Goal: Task Accomplishment & Management: Manage account settings

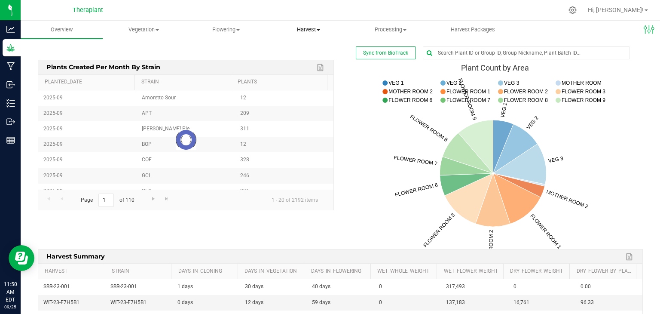
click at [308, 30] on span "Harvest" at bounding box center [308, 30] width 81 height 8
click at [401, 30] on span "Processing" at bounding box center [390, 30] width 81 height 8
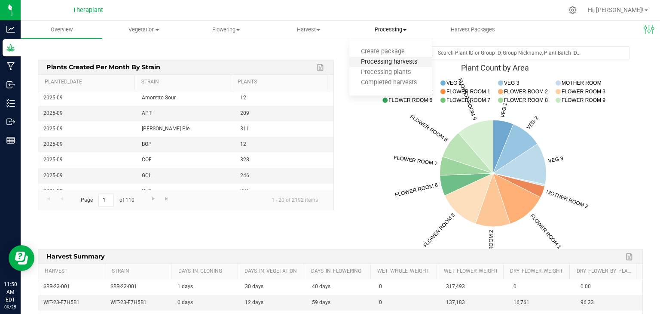
click at [398, 60] on span "Processing harvests" at bounding box center [388, 61] width 79 height 7
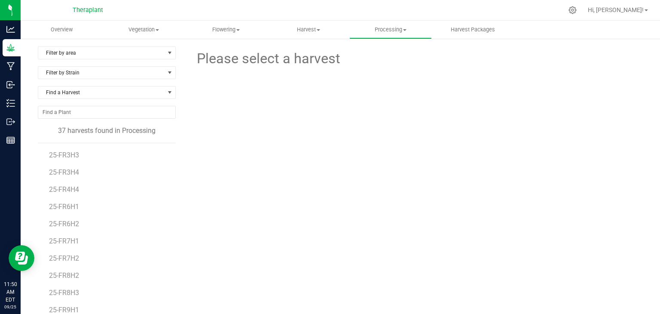
scroll to position [70, 0]
click at [62, 290] on span "25-FR8H3" at bounding box center [64, 291] width 31 height 8
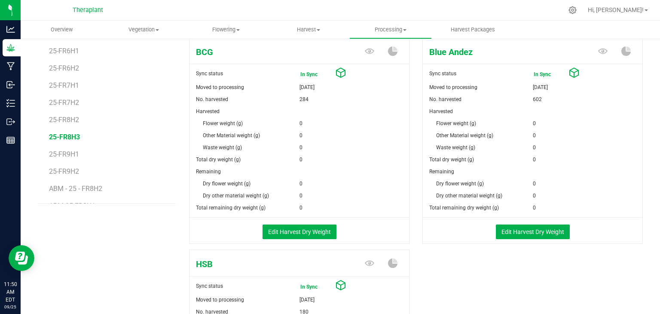
scroll to position [154, 0]
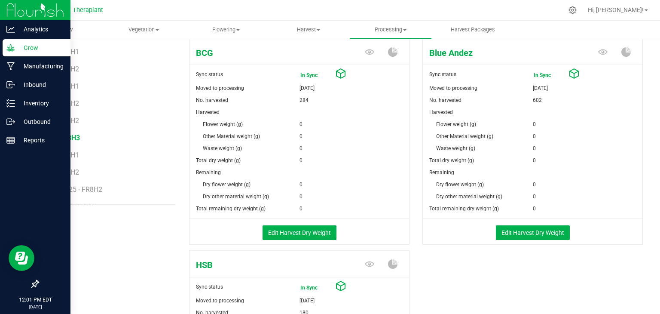
click at [51, 8] on img at bounding box center [35, 10] width 58 height 20
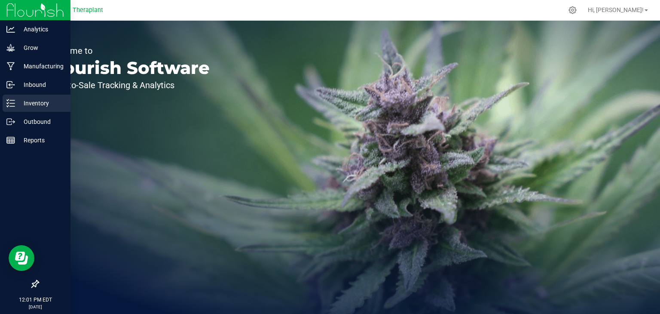
click at [43, 102] on p "Inventory" at bounding box center [41, 103] width 52 height 10
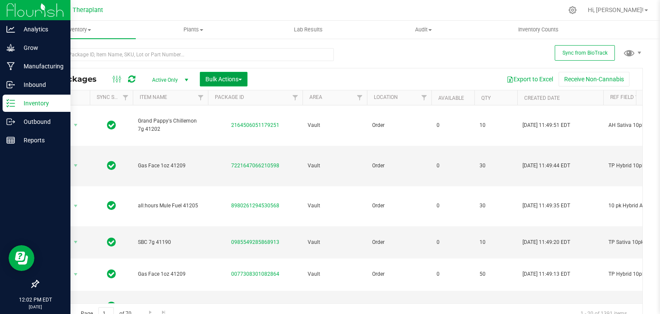
click at [220, 76] on span "Bulk Actions" at bounding box center [223, 79] width 37 height 7
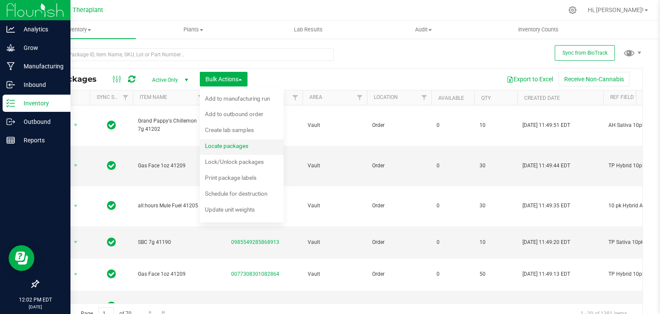
click at [233, 141] on div "Locate packages" at bounding box center [232, 147] width 55 height 14
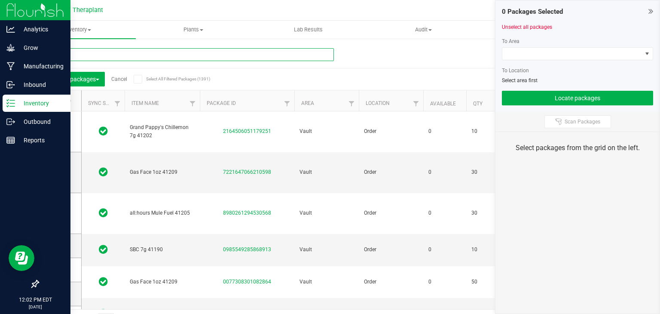
click at [163, 55] on input "text" at bounding box center [186, 54] width 296 height 13
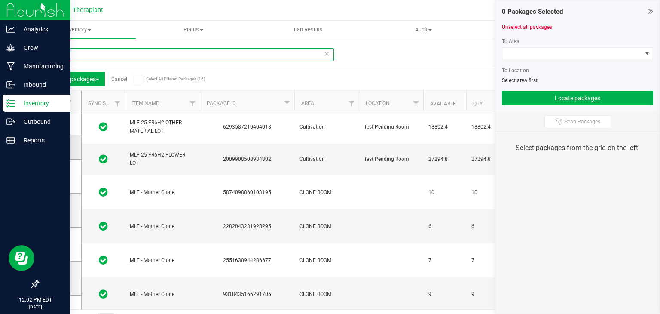
type input "mlf"
click at [58, 147] on icon at bounding box center [58, 147] width 6 height 0
click at [0, 0] on input "checkbox" at bounding box center [0, 0] width 0 height 0
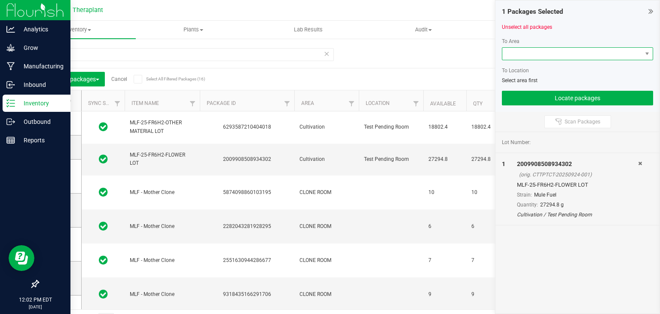
click at [516, 51] on span at bounding box center [572, 54] width 140 height 12
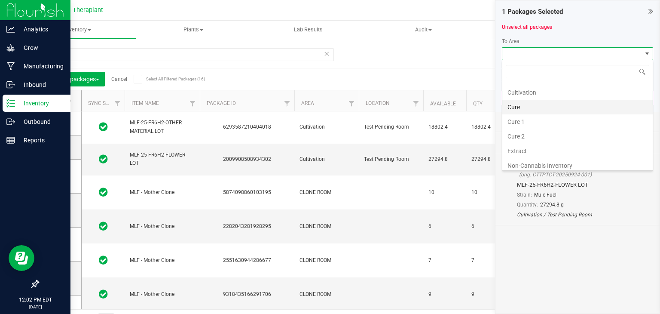
scroll to position [42, 0]
click at [519, 134] on li "Cure 2" at bounding box center [577, 135] width 150 height 15
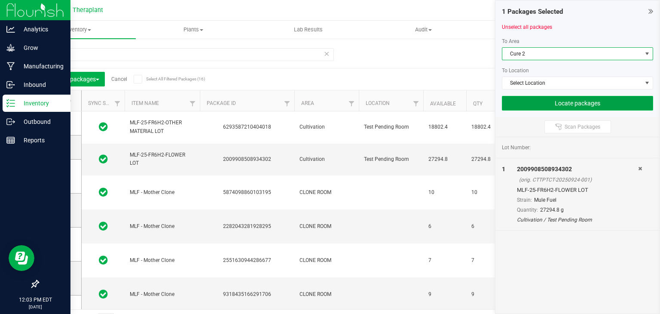
click at [568, 98] on button "Locate packages" at bounding box center [577, 103] width 151 height 15
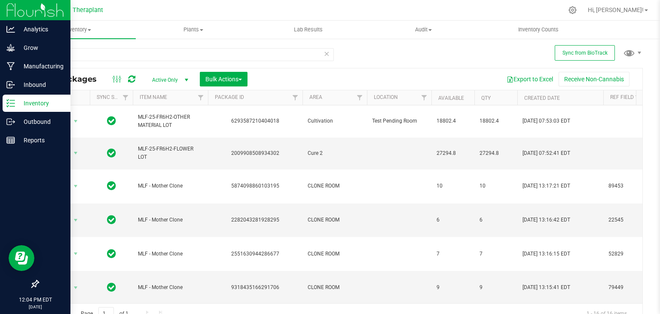
click at [12, 12] on img at bounding box center [35, 10] width 58 height 20
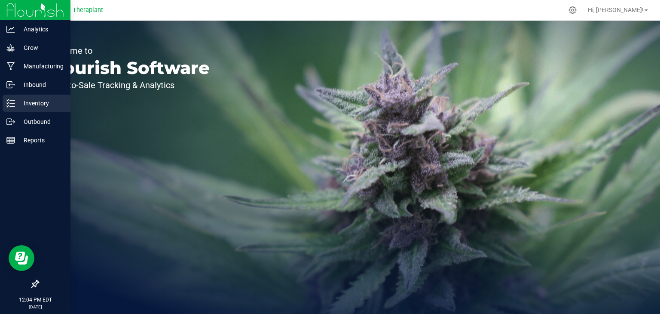
click at [42, 106] on p "Inventory" at bounding box center [41, 103] width 52 height 10
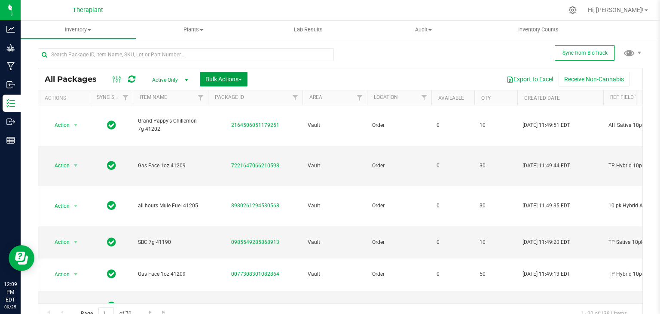
click at [228, 76] on span "Bulk Actions" at bounding box center [223, 79] width 37 height 7
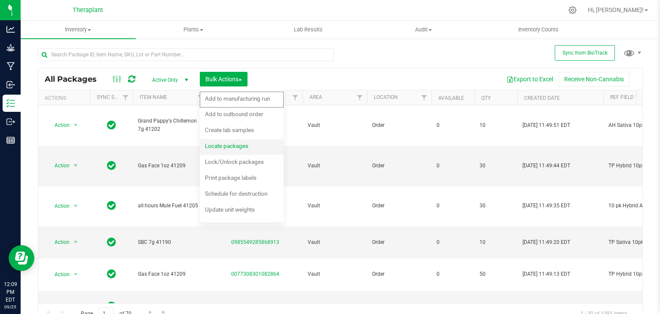
click at [225, 151] on div "Locate packages" at bounding box center [232, 147] width 55 height 14
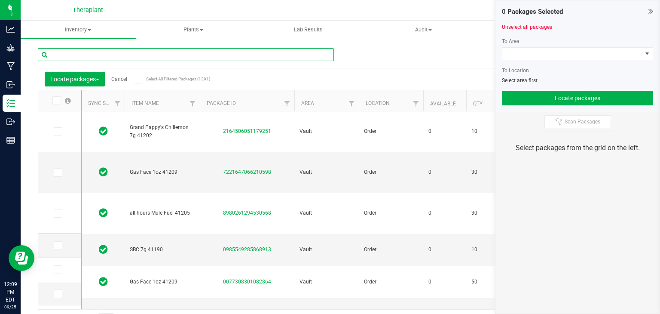
click at [183, 54] on input "text" at bounding box center [186, 54] width 296 height 13
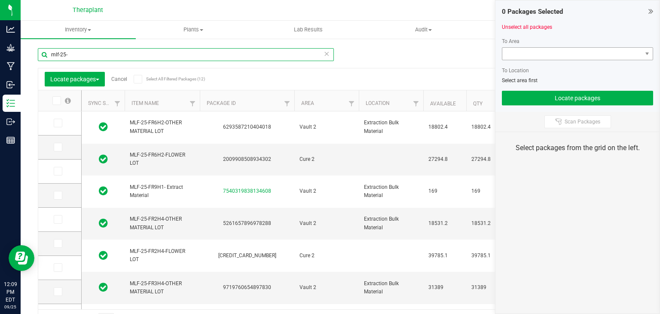
type input "mlf-25-"
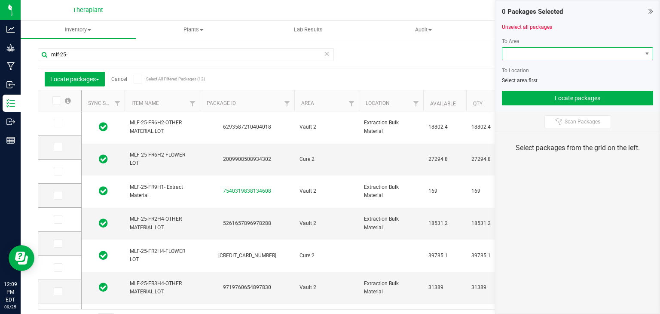
click at [570, 57] on span at bounding box center [572, 54] width 140 height 12
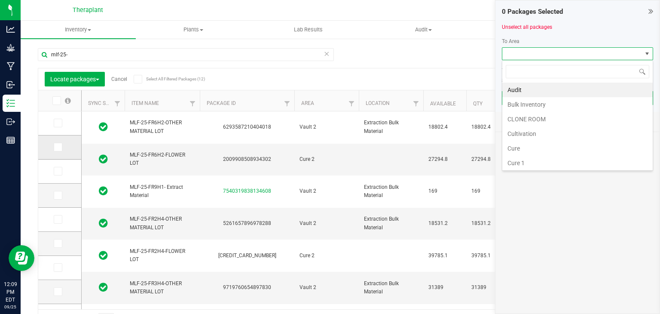
click at [60, 145] on span at bounding box center [58, 147] width 9 height 9
click at [0, 0] on input "checkbox" at bounding box center [0, 0] width 0 height 0
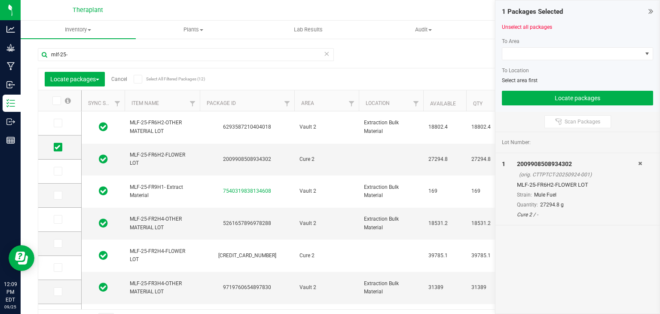
click at [539, 62] on div at bounding box center [577, 63] width 151 height 6
click at [537, 59] on span at bounding box center [572, 54] width 140 height 12
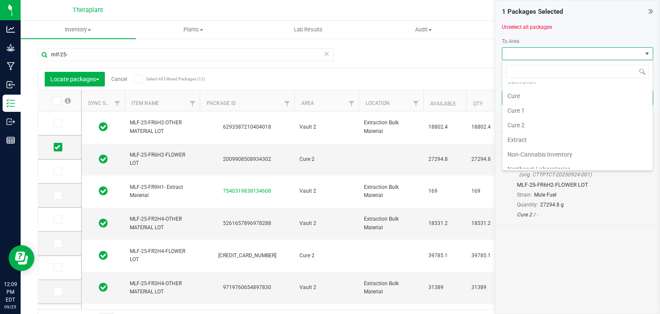
scroll to position [55, 0]
click at [521, 122] on li "Cure 2" at bounding box center [577, 123] width 150 height 15
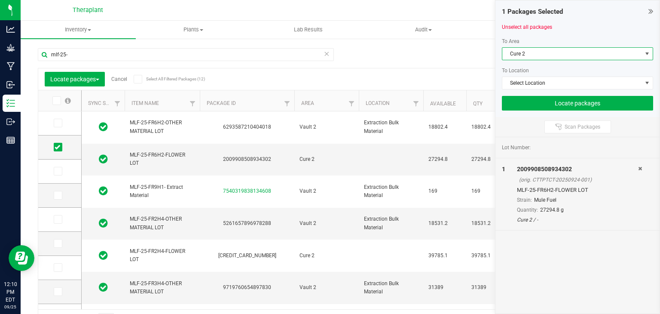
click at [353, 16] on div at bounding box center [358, 10] width 409 height 17
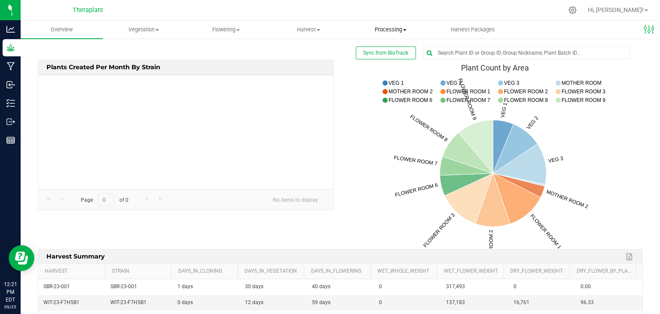
click at [383, 26] on span "Processing" at bounding box center [390, 30] width 81 height 8
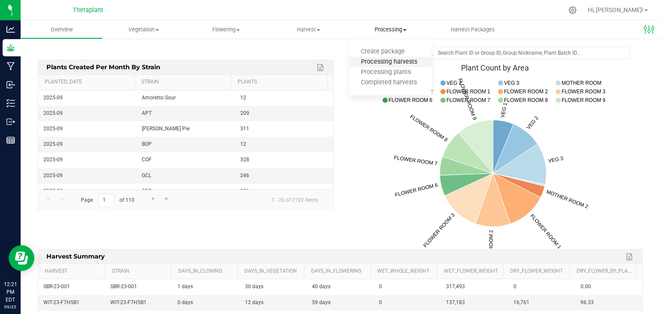
click at [381, 61] on span "Processing harvests" at bounding box center [388, 61] width 79 height 7
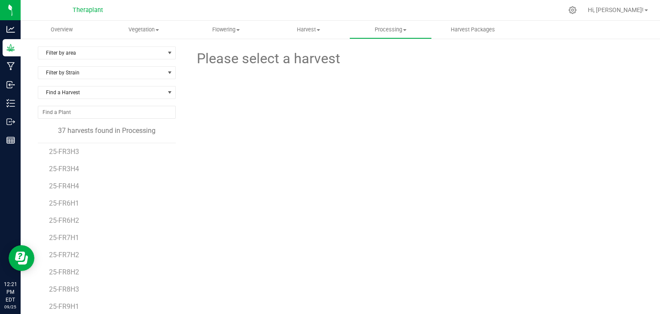
scroll to position [73, 0]
click at [67, 285] on span "25-FR8H3" at bounding box center [64, 288] width 31 height 8
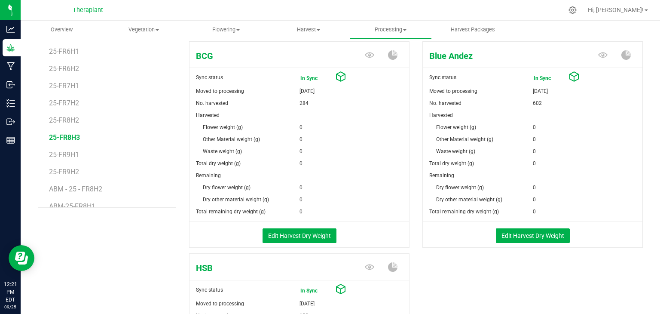
scroll to position [151, 0]
click at [328, 238] on button "Edit Harvest Dry Weight" at bounding box center [299, 235] width 74 height 15
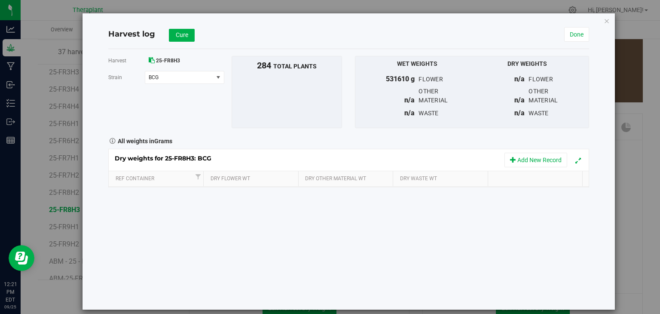
scroll to position [151, 0]
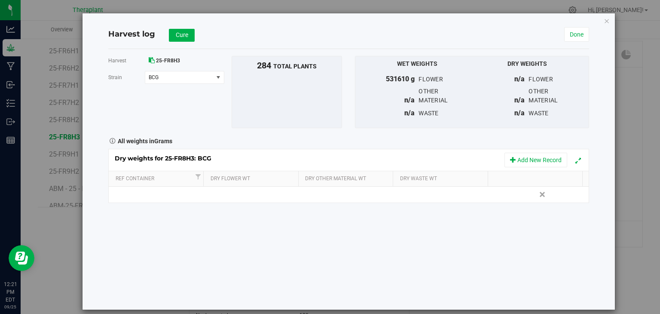
click at [256, 185] on th "Dry Flower Wt" at bounding box center [250, 178] width 94 height 15
click at [257, 201] on div "Dry weights for 25-FR8H3: BCG Add New Record Ref Container Dry Flower Wt Dry Ot…" at bounding box center [348, 176] width 481 height 54
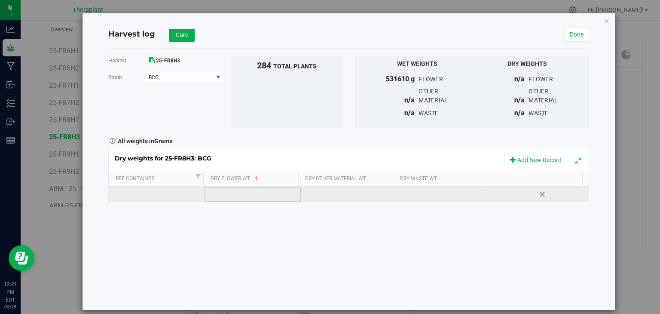
click at [256, 198] on td at bounding box center [252, 193] width 96 height 15
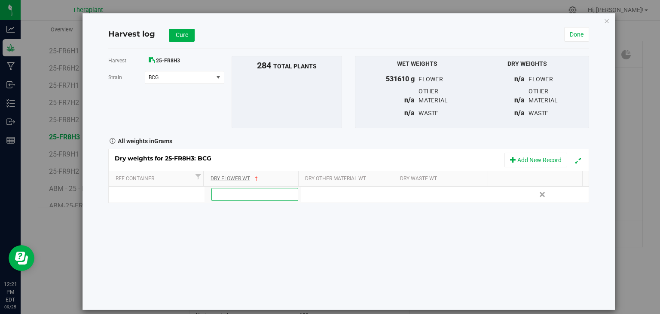
click at [257, 178] on span at bounding box center [256, 178] width 7 height 7
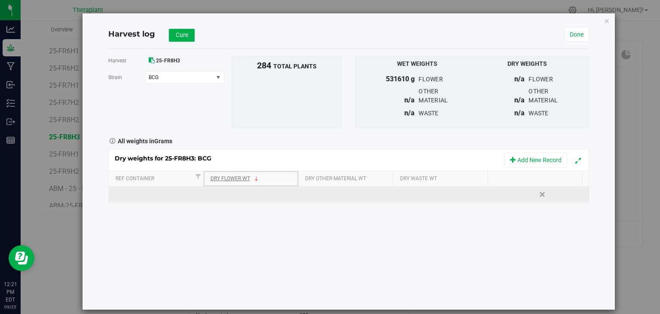
click at [249, 201] on td at bounding box center [252, 193] width 96 height 15
type input "56301"
click at [320, 198] on div "Loading... Dry weights for 25-FR8H3: BCG Add New Record Ref Container Dry Flowe…" at bounding box center [348, 176] width 481 height 54
click at [320, 197] on td at bounding box center [349, 193] width 96 height 15
type input "37359"
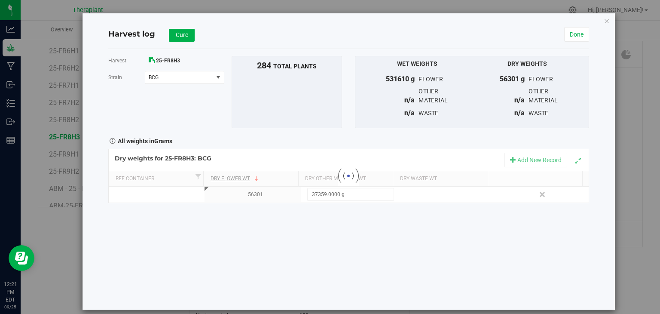
click at [411, 207] on div "Harvest 25-FR8H3 [GEOGRAPHIC_DATA] BCG Select strain BCG Blue Andez HSB To bulk…" at bounding box center [348, 179] width 481 height 260
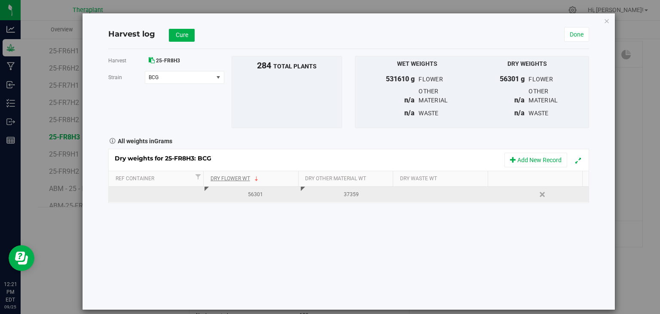
click at [426, 190] on div at bounding box center [446, 194] width 89 height 13
type input "547"
click at [413, 245] on div "Harvest 25-FR8H3 [GEOGRAPHIC_DATA] BCG Select strain BCG Blue Andez HSB To bulk…" at bounding box center [348, 179] width 481 height 260
click at [176, 35] on span "Cure" at bounding box center [182, 34] width 12 height 7
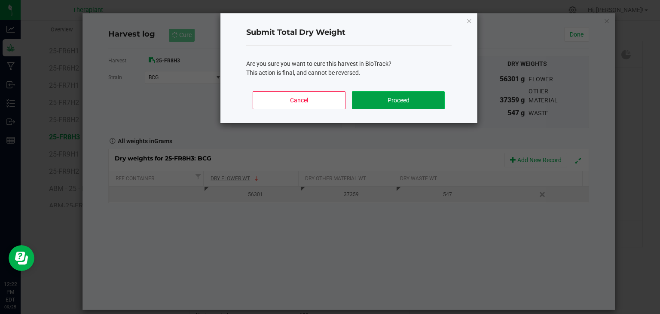
click at [405, 102] on button "Proceed" at bounding box center [398, 100] width 92 height 18
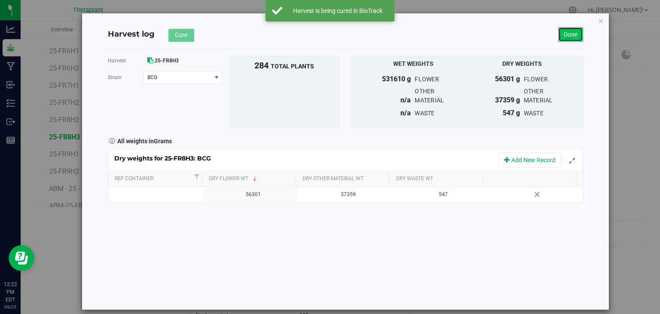
click at [574, 33] on link "Done" at bounding box center [570, 34] width 25 height 15
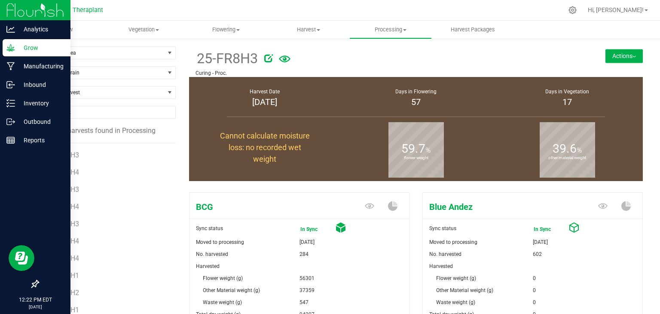
click at [20, 9] on img at bounding box center [35, 10] width 58 height 20
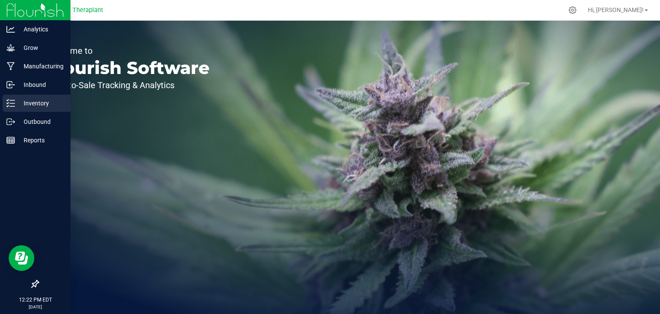
click at [33, 100] on p "Inventory" at bounding box center [41, 103] width 52 height 10
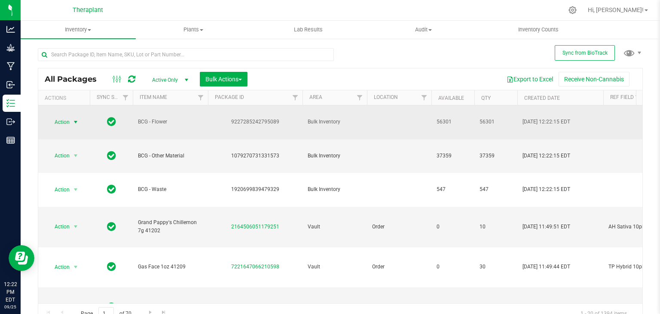
click at [77, 124] on span "select" at bounding box center [75, 122] width 7 height 7
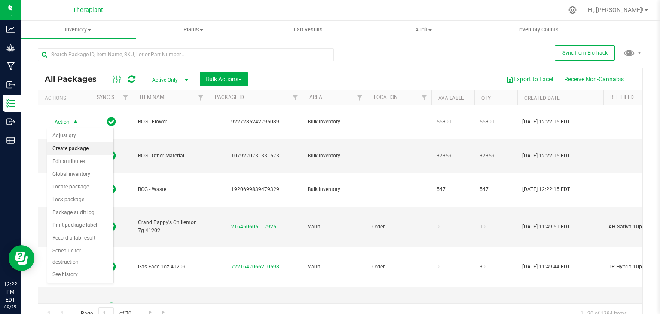
click at [87, 149] on li "Create package" at bounding box center [80, 148] width 66 height 13
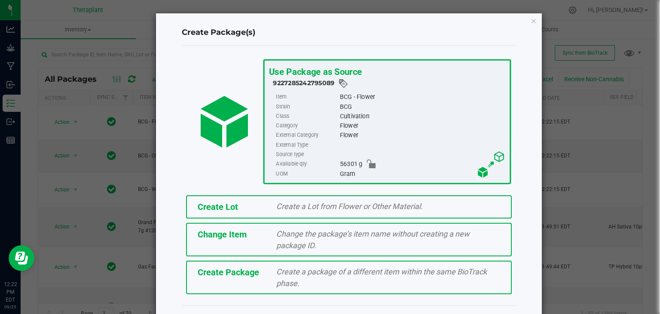
click at [246, 207] on div "Create Lot" at bounding box center [230, 206] width 79 height 13
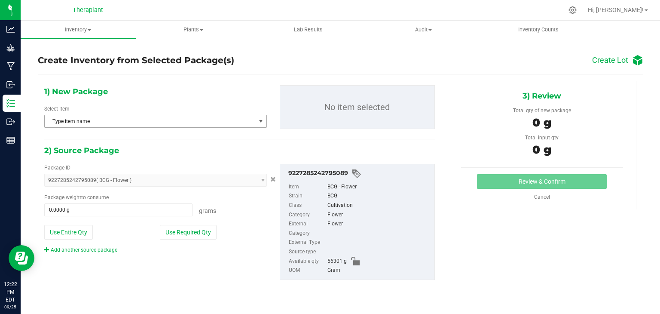
click at [235, 119] on span "Type item name" at bounding box center [150, 121] width 211 height 12
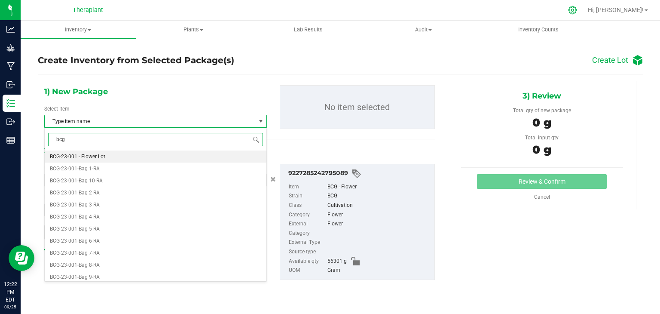
type input "bcg"
click at [576, 7] on icon at bounding box center [572, 10] width 8 height 8
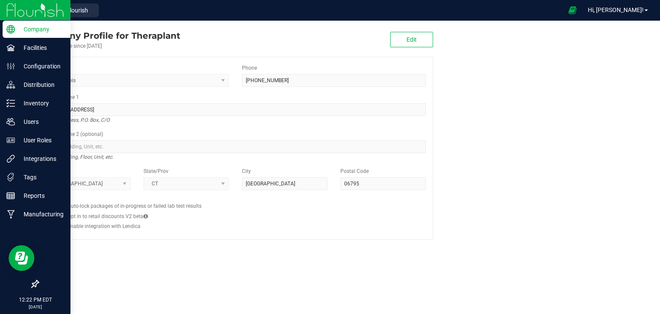
click at [24, 10] on img at bounding box center [35, 10] width 58 height 20
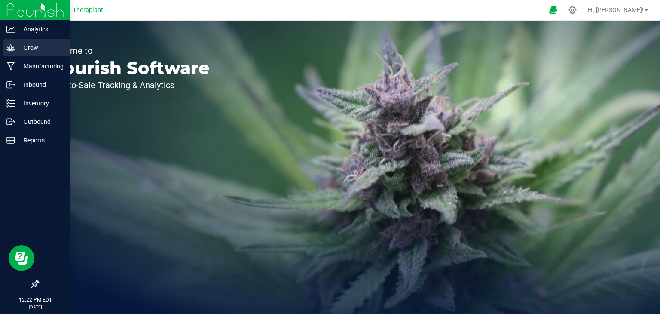
click at [33, 40] on div "Grow" at bounding box center [37, 47] width 68 height 17
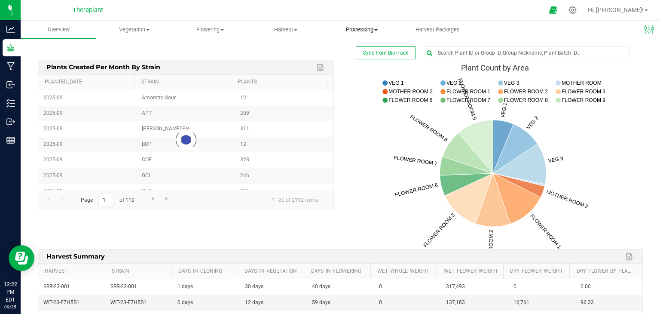
click at [359, 28] on span "Processing" at bounding box center [361, 30] width 75 height 8
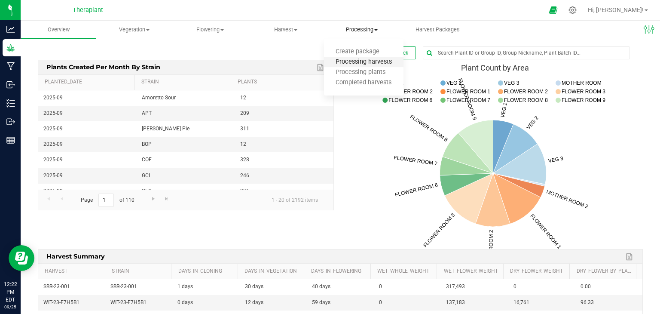
click at [362, 61] on span "Processing harvests" at bounding box center [363, 61] width 79 height 7
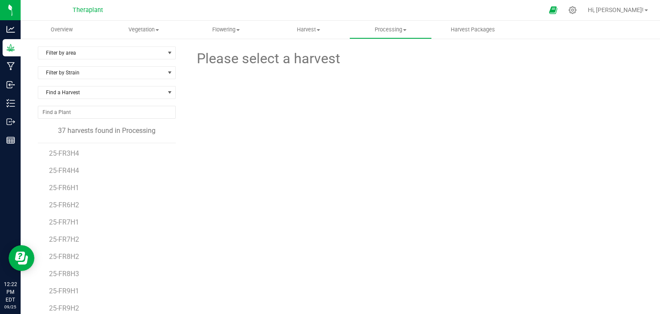
scroll to position [88, 0]
click at [66, 273] on span "25-FR8H3" at bounding box center [64, 273] width 31 height 8
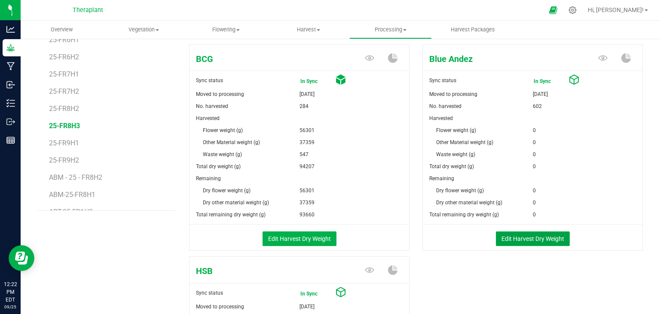
click at [502, 238] on button "Edit Harvest Dry Weight" at bounding box center [533, 238] width 74 height 15
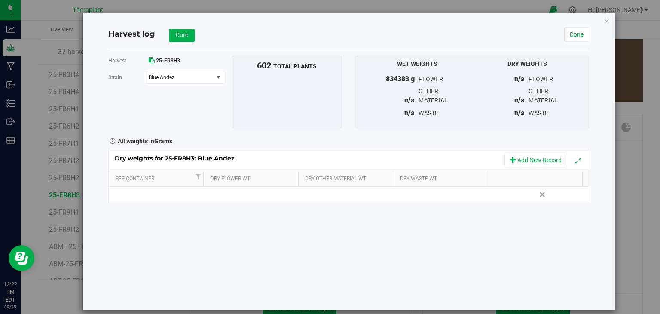
scroll to position [148, 0]
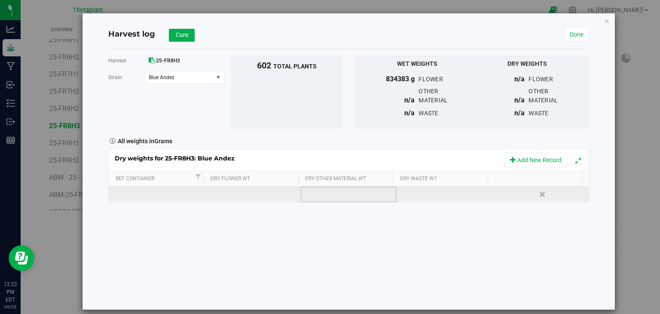
click at [373, 196] on td at bounding box center [349, 193] width 96 height 15
type input "165210"
click at [400, 195] on div "Dry weights for 25-FR8H3: Blue Andez Add New Record Ref Container Dry Flower Wt…" at bounding box center [348, 176] width 481 height 54
click at [402, 195] on div at bounding box center [446, 194] width 89 height 13
type input "168"
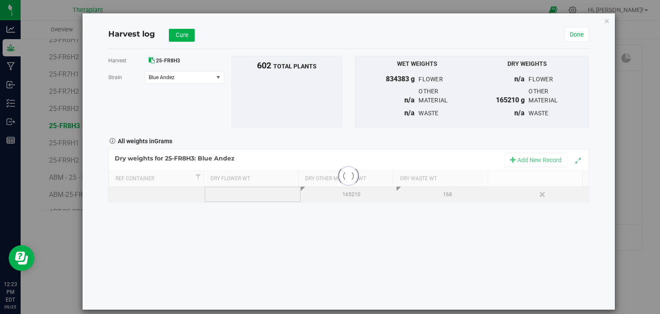
click at [270, 193] on div "Loading... Dry weights for 25-FR8H3: Blue Andez Add New Record Ref Container Dr…" at bounding box center [348, 176] width 481 height 54
click at [270, 193] on td at bounding box center [252, 193] width 96 height 15
type input "0"
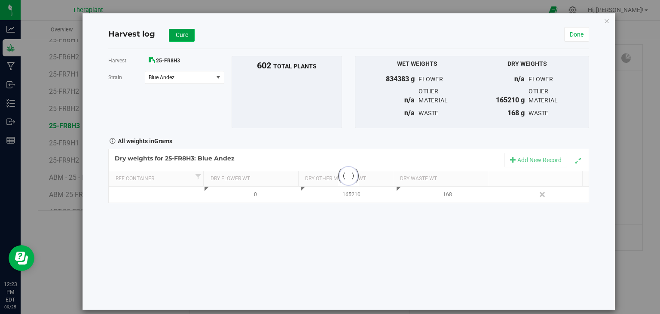
click at [176, 37] on span "Cure" at bounding box center [182, 34] width 12 height 7
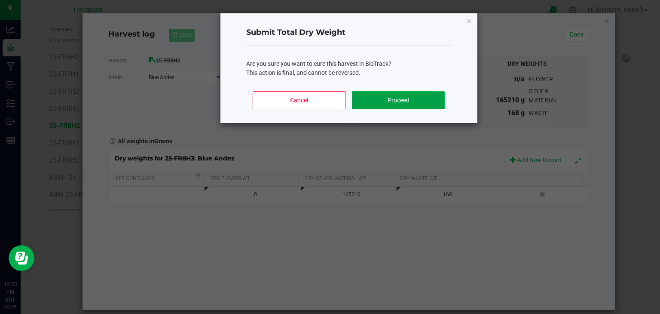
click at [389, 103] on button "Proceed" at bounding box center [398, 100] width 92 height 18
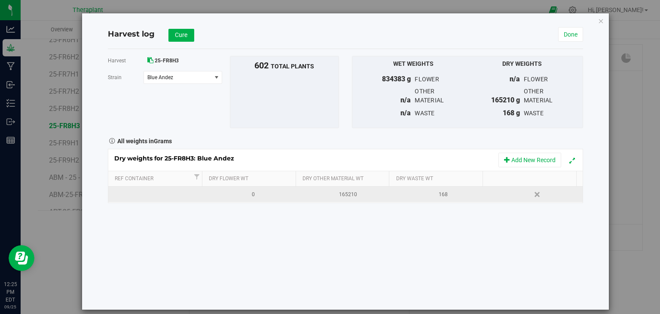
click at [265, 191] on div "0" at bounding box center [253, 194] width 88 height 8
type input "0"
type input "165210"
click at [346, 184] on div "Dry weights for 25-FR8H3: Blue Andez Add New Record Ref Container Dry Flower Wt…" at bounding box center [345, 176] width 475 height 54
click at [347, 202] on div "Harvest 25-FR8H3 [GEOGRAPHIC_DATA] Blue Andez Select strain BCG Blue Andez HSB …" at bounding box center [345, 179] width 475 height 260
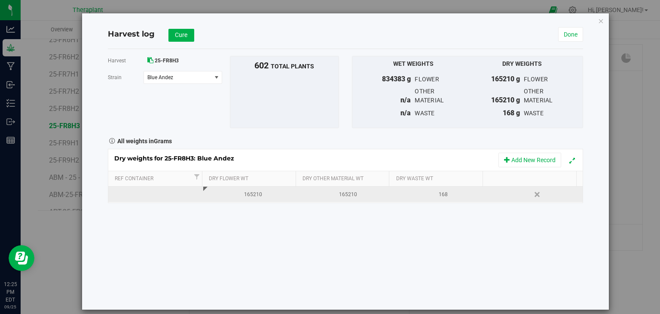
click at [350, 191] on div "165210" at bounding box center [348, 194] width 88 height 8
type input "1"
type input "0"
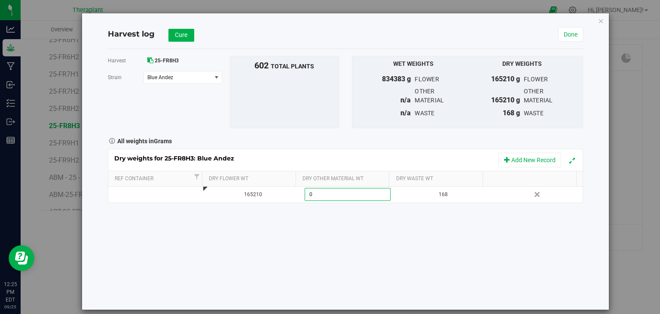
click at [378, 227] on div "Harvest 25-FR8H3 [GEOGRAPHIC_DATA] Blue Andez Select strain BCG Blue Andez HSB …" at bounding box center [345, 179] width 475 height 260
click at [596, 24] on div "Harvest log Cure Done Harvest 25-FR8H3 [GEOGRAPHIC_DATA] Blue Andez Select stra…" at bounding box center [345, 161] width 527 height 296
click at [601, 23] on icon "button" at bounding box center [601, 20] width 6 height 10
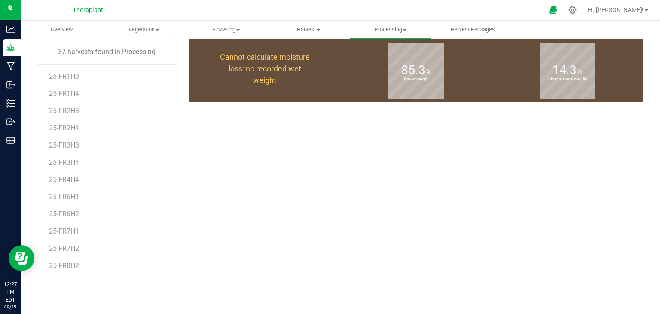
scroll to position [148, 0]
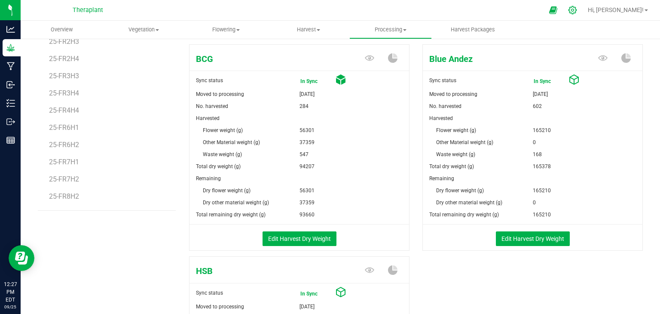
click at [577, 12] on icon at bounding box center [572, 10] width 9 height 9
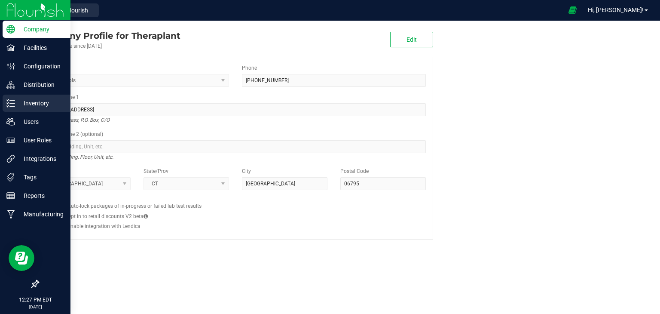
click at [14, 105] on icon at bounding box center [10, 103] width 9 height 9
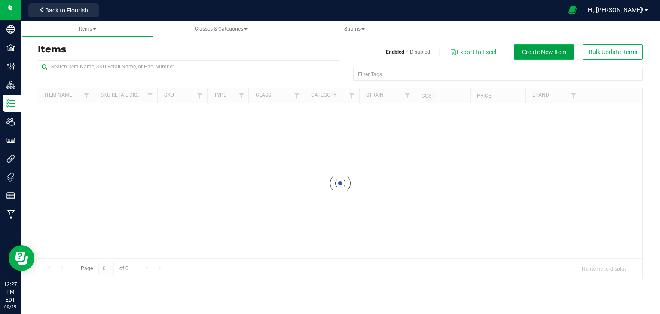
click at [527, 57] on button "Create New Item" at bounding box center [544, 51] width 60 height 15
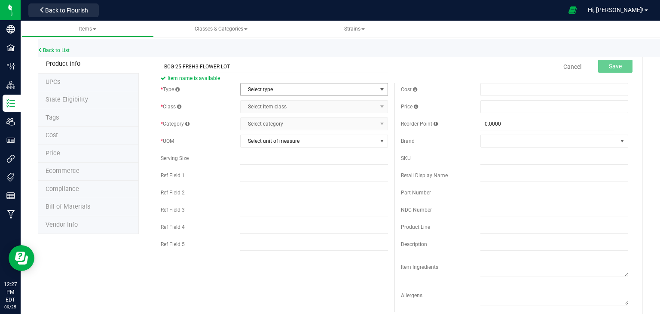
type input "BCG-25-FR8H3-FLOWER LOT"
click at [275, 86] on span "Select type" at bounding box center [309, 89] width 136 height 12
click at [275, 104] on li "Cannabis" at bounding box center [310, 103] width 145 height 13
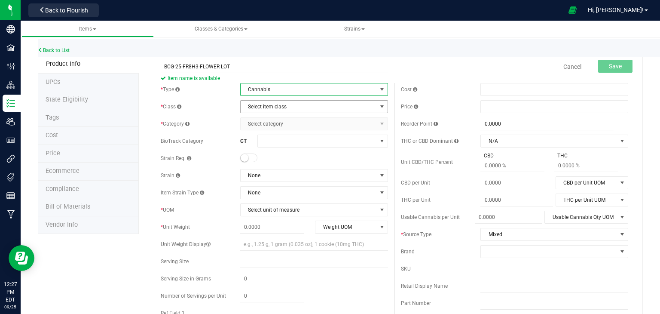
click at [275, 104] on span "Select item class" at bounding box center [309, 106] width 136 height 12
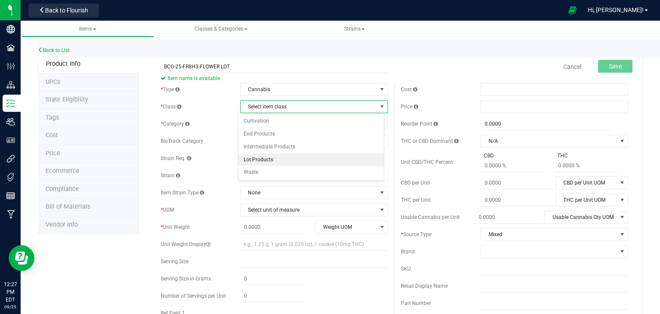
click at [265, 159] on li "Lot Products" at bounding box center [310, 159] width 145 height 13
click at [281, 126] on span "Select category" at bounding box center [309, 124] width 136 height 12
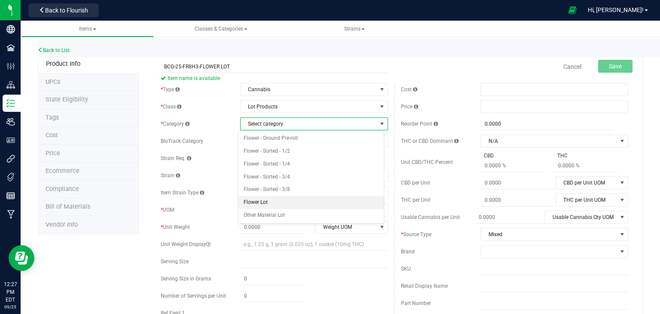
click at [265, 201] on li "Flower Lot" at bounding box center [310, 202] width 145 height 13
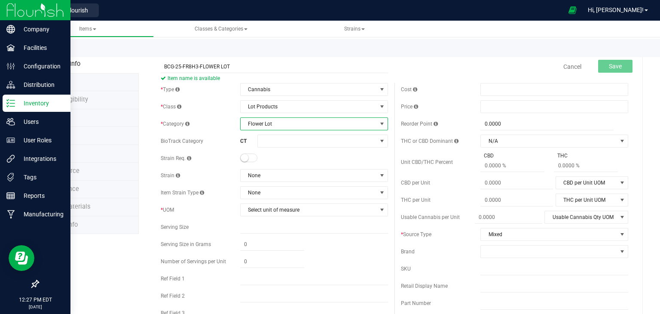
click at [42, 103] on p "Inventory" at bounding box center [41, 103] width 52 height 10
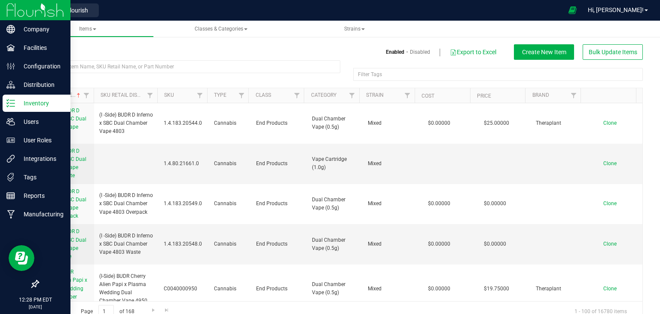
click at [43, 14] on img at bounding box center [35, 10] width 58 height 20
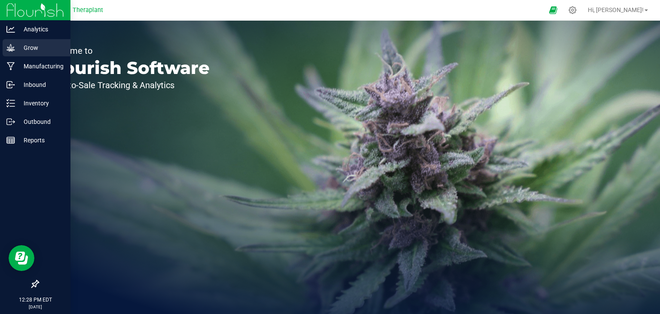
click at [27, 51] on p "Grow" at bounding box center [41, 48] width 52 height 10
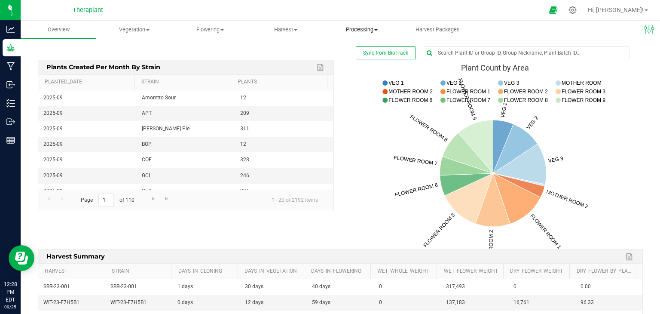
click at [371, 28] on span "Processing" at bounding box center [361, 30] width 75 height 8
click at [368, 62] on span "Processing harvests" at bounding box center [363, 61] width 79 height 7
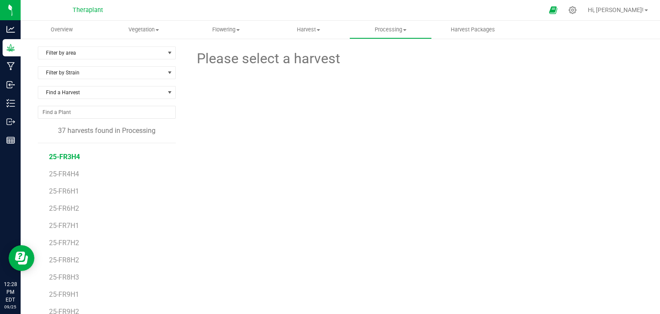
scroll to position [91, 0]
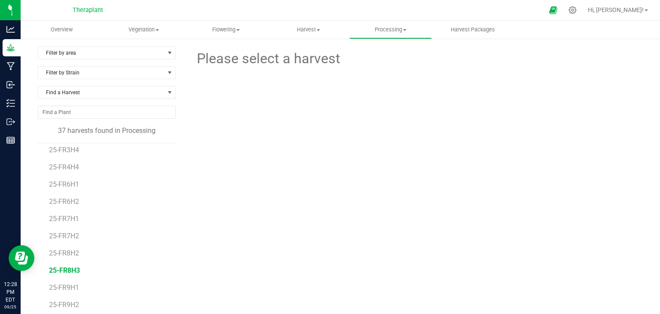
click at [70, 270] on span "25-FR8H3" at bounding box center [64, 270] width 31 height 8
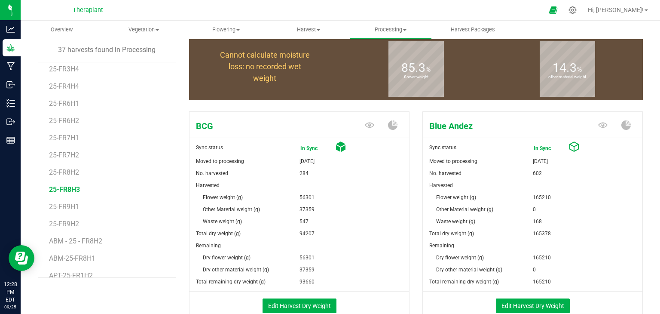
scroll to position [101, 0]
